Goal: Task Accomplishment & Management: Complete application form

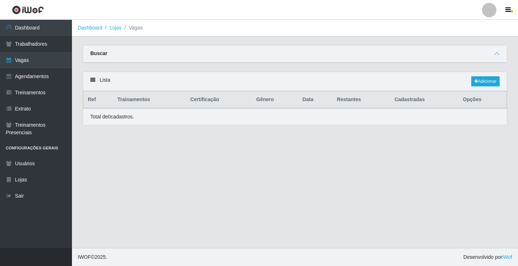
click at [28, 63] on link "Vagas" at bounding box center [36, 60] width 72 height 16
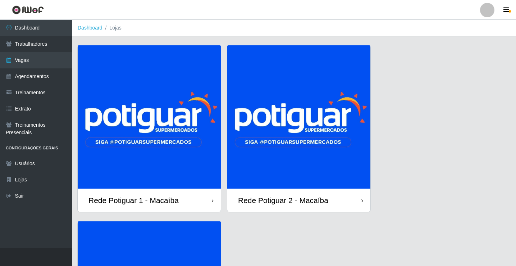
click at [200, 127] on img at bounding box center [149, 116] width 143 height 143
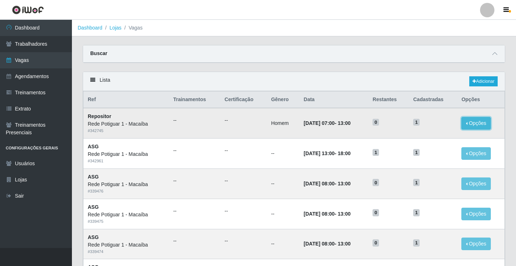
click at [473, 126] on button "Opções" at bounding box center [477, 123] width 30 height 13
click at [344, 125] on time "13:00" at bounding box center [344, 123] width 13 height 6
click at [487, 83] on link "Adicionar" at bounding box center [484, 81] width 28 height 10
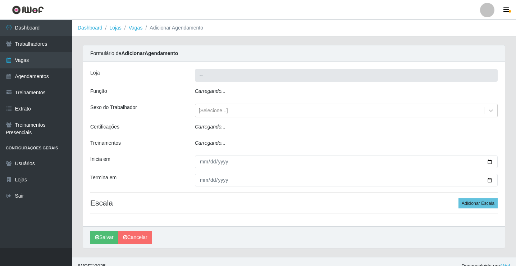
type input "Rede Potiguar 1 - Macaíba"
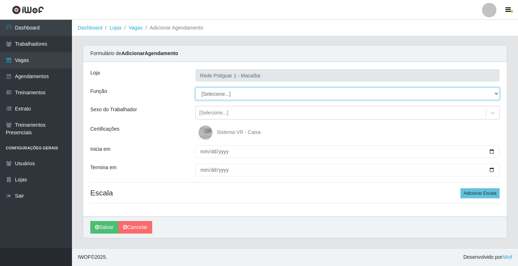
click at [220, 95] on select "[Selecione...] ASG ASG + ASG ++ Balconista Embalador Repositor Repositor + Repo…" at bounding box center [347, 93] width 304 height 13
select select "16"
click at [195, 87] on select "[Selecione...] ASG ASG + ASG ++ Balconista Embalador Repositor Repositor + Repo…" at bounding box center [347, 93] width 304 height 13
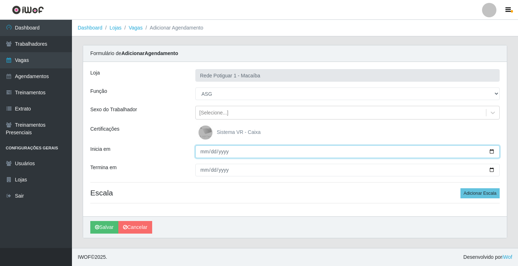
click at [205, 152] on input "Inicia em" at bounding box center [347, 151] width 304 height 13
type input "[DATE]"
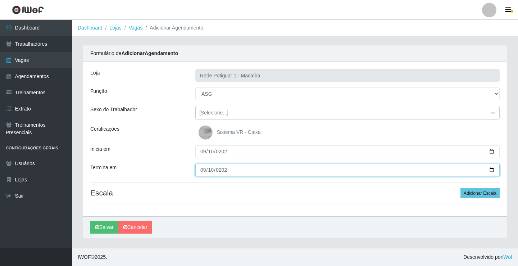
type input "[DATE]"
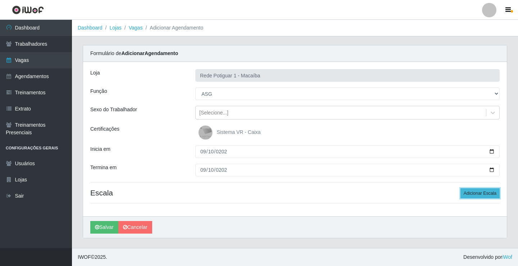
click at [475, 192] on button "Adicionar Escala" at bounding box center [480, 193] width 39 height 10
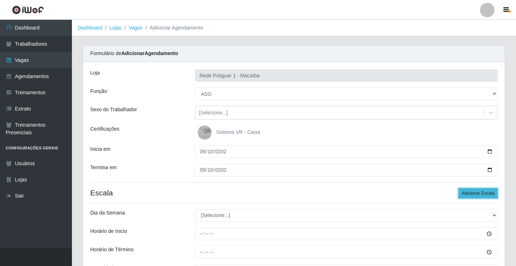
click at [475, 192] on button "Adicionar Escala" at bounding box center [478, 193] width 39 height 10
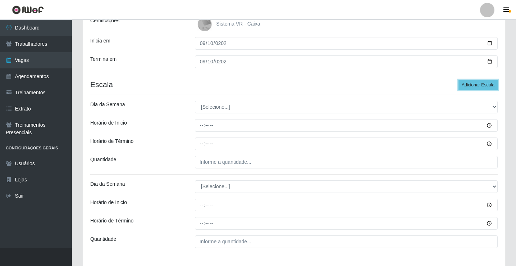
scroll to position [144, 0]
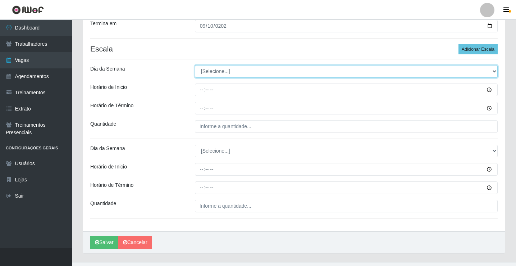
click at [217, 71] on select "[Selecione...] Segunda Terça Quarta Quinta Sexta Sábado Domingo" at bounding box center [346, 71] width 303 height 13
click at [232, 76] on select "[Selecione...] Segunda Terça Quarta Quinta Sexta Sábado Domingo" at bounding box center [346, 71] width 303 height 13
select select "3"
click at [195, 65] on select "[Selecione...] Segunda Terça Quarta Quinta Sexta Sábado Domingo" at bounding box center [346, 71] width 303 height 13
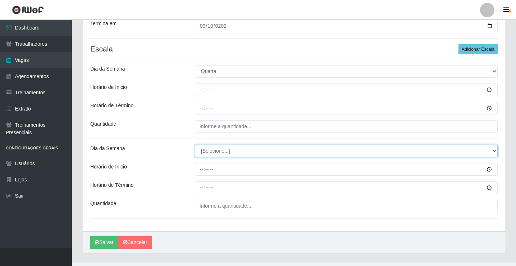
click at [220, 151] on select "[Selecione...] Segunda Terça Quarta Quinta Sexta Sábado Domingo" at bounding box center [346, 151] width 303 height 13
select select "3"
click at [195, 145] on select "[Selecione...] Segunda Terça Quarta Quinta Sexta Sábado Domingo" at bounding box center [346, 151] width 303 height 13
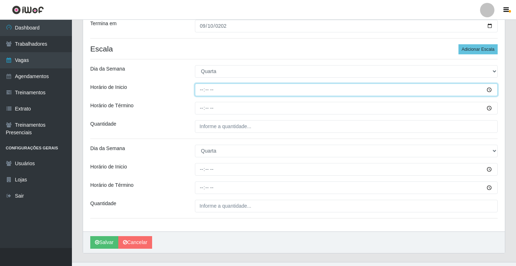
click at [199, 89] on input "Horário de Inicio" at bounding box center [346, 89] width 303 height 13
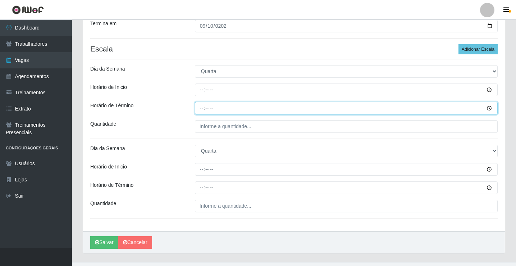
type input "12:00"
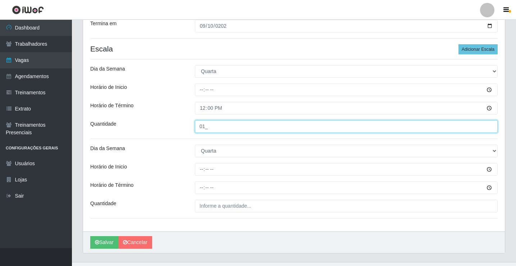
type input "01_"
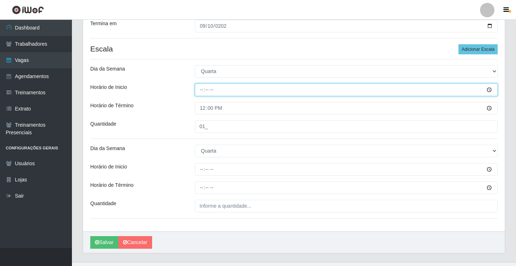
click at [209, 92] on input "Horário de Inicio" at bounding box center [346, 89] width 303 height 13
type input "07:00"
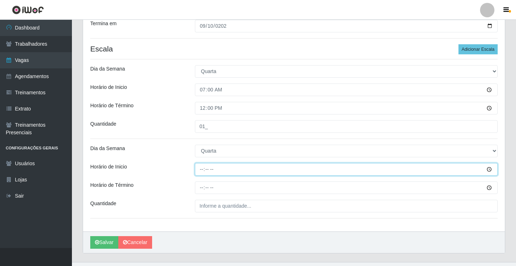
click at [202, 171] on input "Horário de Inicio" at bounding box center [346, 169] width 303 height 13
type input "13:00"
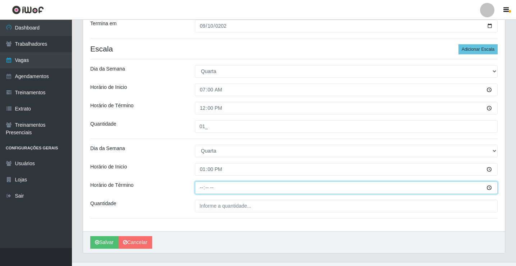
click at [203, 188] on input "Horário de Término" at bounding box center [346, 187] width 303 height 13
type input "18:00"
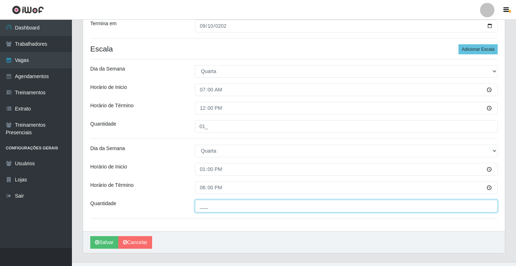
click at [207, 204] on input "___" at bounding box center [346, 206] width 303 height 13
type input "01_"
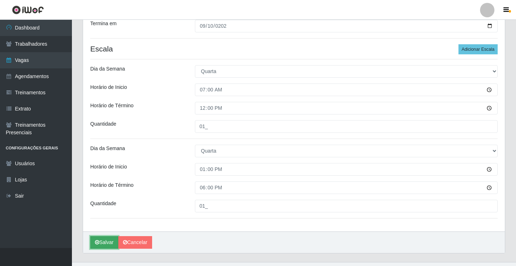
click at [107, 239] on button "Salvar" at bounding box center [104, 242] width 28 height 13
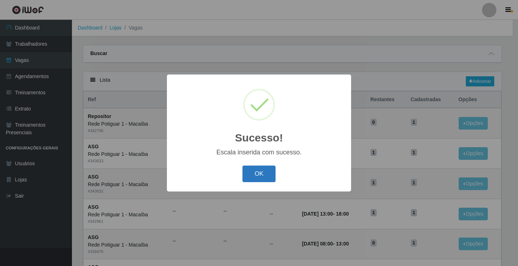
click at [255, 172] on button "OK" at bounding box center [259, 174] width 33 height 17
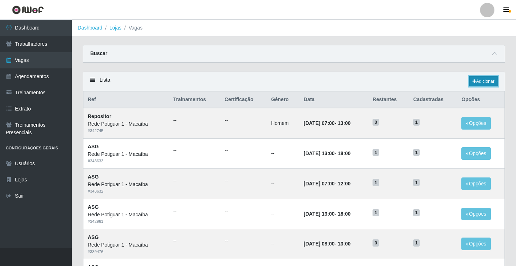
click at [493, 83] on link "Adicionar" at bounding box center [484, 81] width 28 height 10
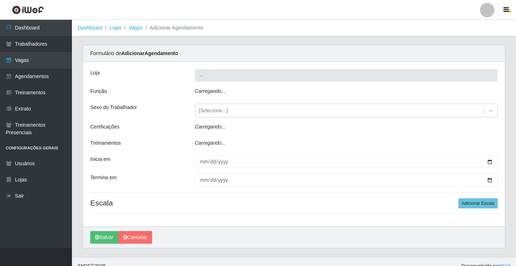
type input "Rede Potiguar 1 - Macaíba"
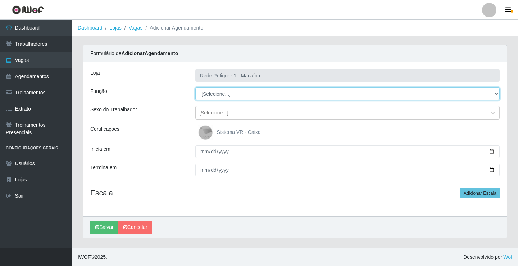
click at [225, 93] on select "[Selecione...] ASG ASG + ASG ++ Balconista Embalador Repositor Repositor + Repo…" at bounding box center [347, 93] width 304 height 13
select select "16"
click at [195, 87] on select "[Selecione...] ASG ASG + ASG ++ Balconista Embalador Repositor Repositor + Repo…" at bounding box center [347, 93] width 304 height 13
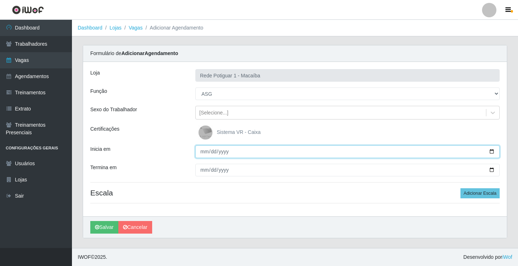
click at [206, 152] on input "Inicia em" at bounding box center [347, 151] width 304 height 13
type input "[DATE]"
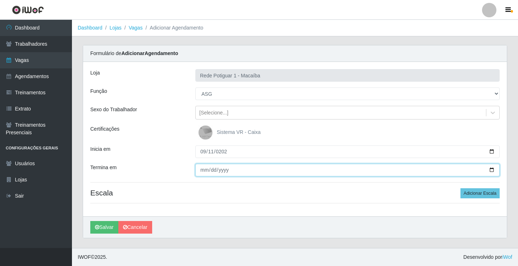
click at [199, 171] on input "Termina em" at bounding box center [347, 170] width 304 height 13
type input "[DATE]"
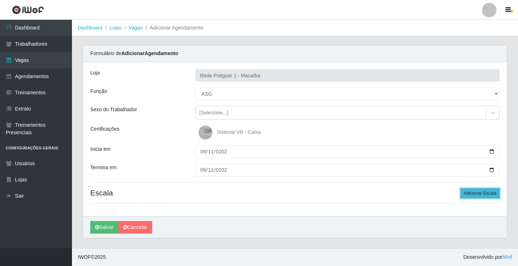
click at [474, 194] on button "Adicionar Escala" at bounding box center [480, 193] width 39 height 10
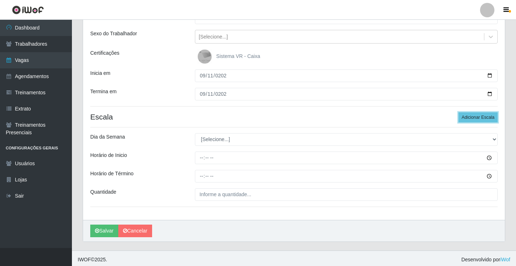
scroll to position [78, 0]
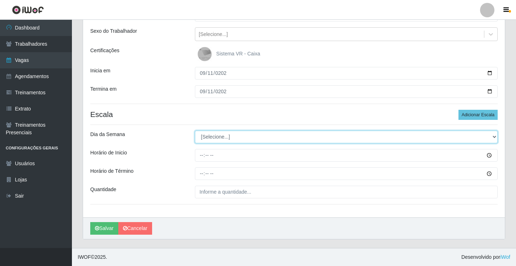
click at [217, 138] on select "[Selecione...] Segunda Terça Quarta Quinta Sexta Sábado Domingo" at bounding box center [346, 137] width 303 height 13
select select "4"
click at [195, 131] on select "[Selecione...] Segunda Terça Quarta Quinta Sexta Sábado Domingo" at bounding box center [346, 137] width 303 height 13
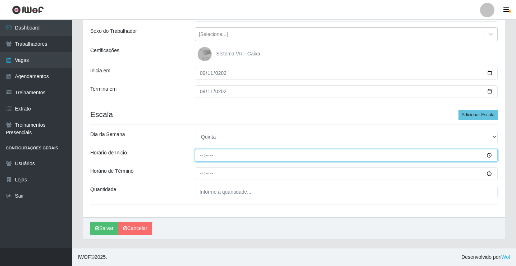
click at [202, 153] on input "Horário de Inicio" at bounding box center [346, 155] width 303 height 13
type input "07:00"
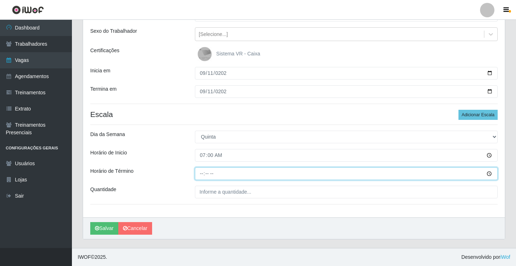
click at [202, 173] on input "Horário de Término" at bounding box center [346, 173] width 303 height 13
type input "12:00"
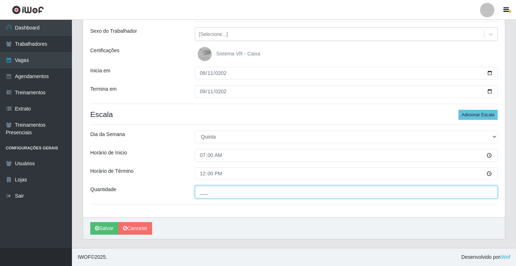
click at [226, 196] on input "___" at bounding box center [346, 192] width 303 height 13
type input "01_"
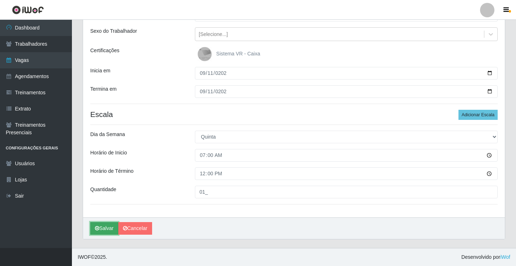
click at [107, 227] on button "Salvar" at bounding box center [104, 228] width 28 height 13
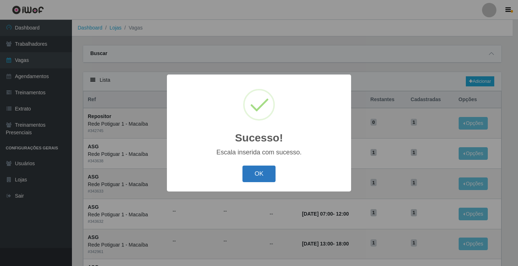
click at [253, 168] on button "OK" at bounding box center [259, 174] width 33 height 17
